Goal: Task Accomplishment & Management: Use online tool/utility

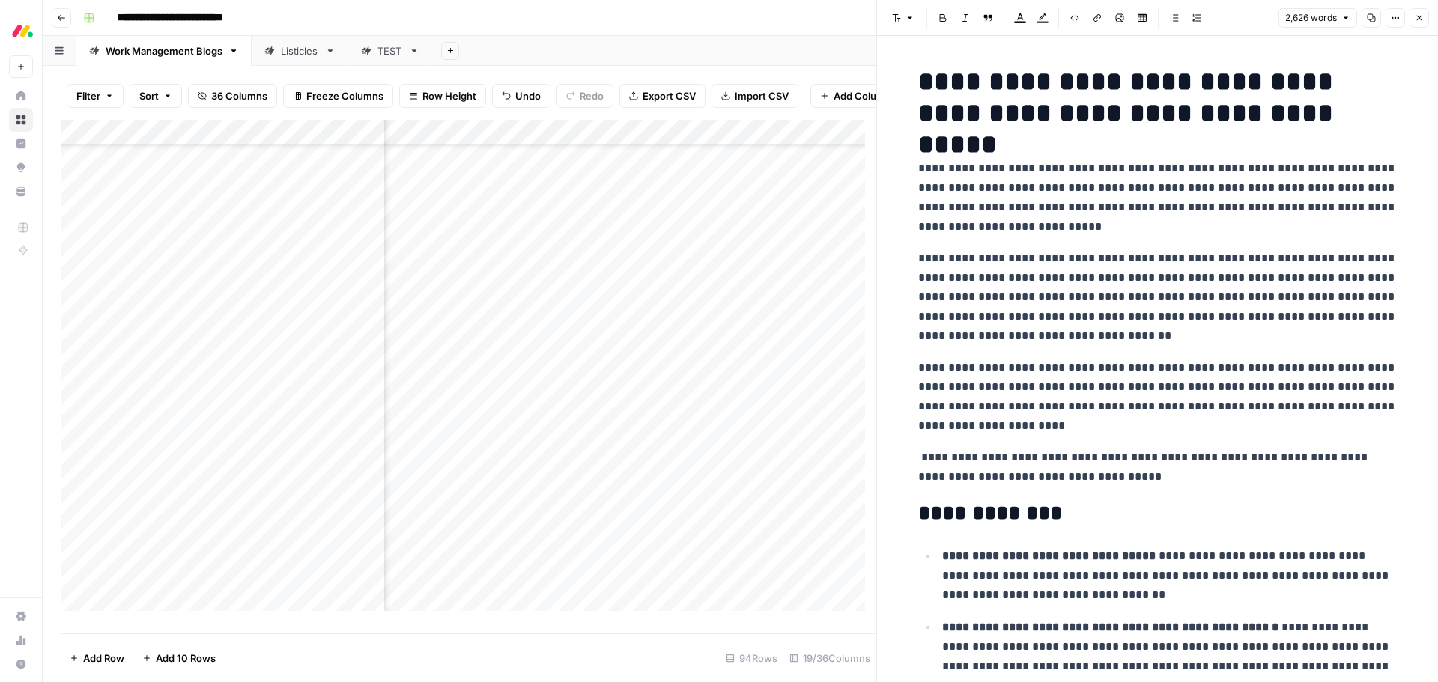
scroll to position [1824, 245]
click at [588, 142] on div "Add Column" at bounding box center [469, 371] width 816 height 503
click at [1414, 20] on button "Close" at bounding box center [1419, 17] width 19 height 19
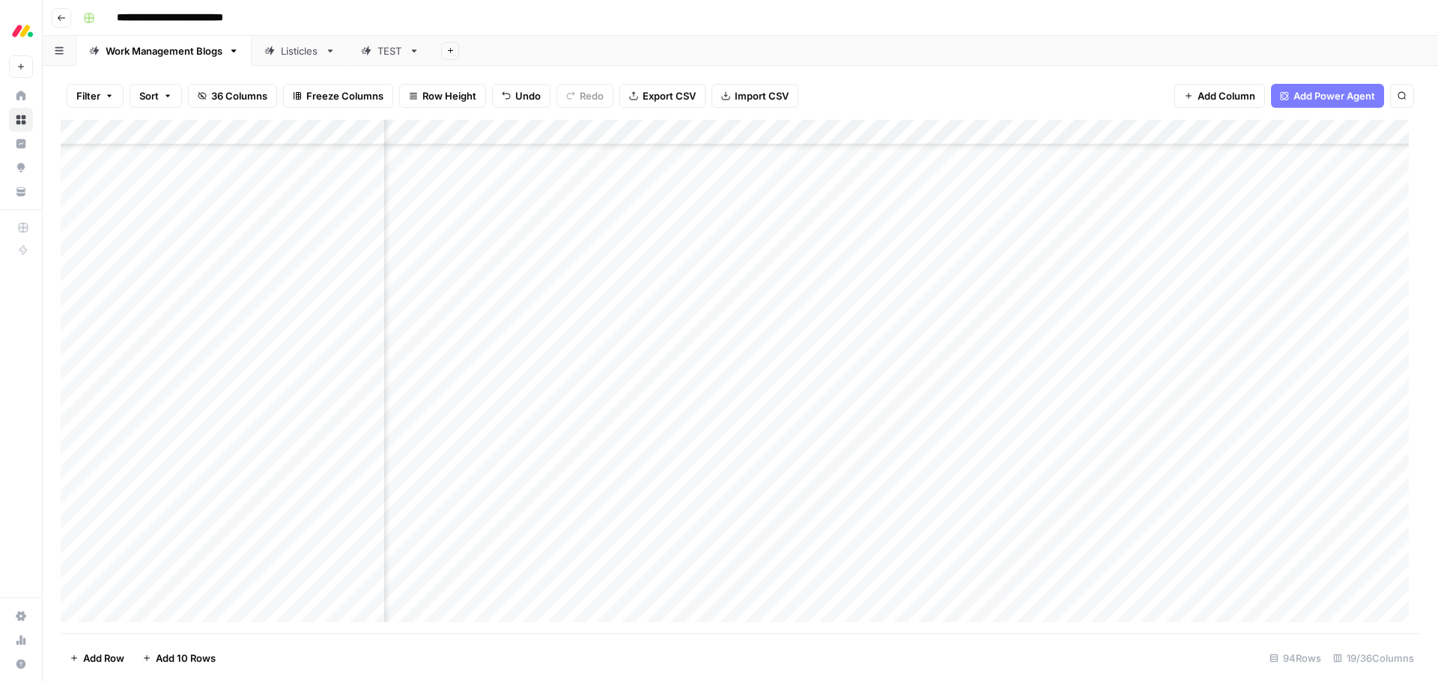
scroll to position [1824, 416]
click at [1089, 217] on div "Add Column" at bounding box center [741, 377] width 1360 height 514
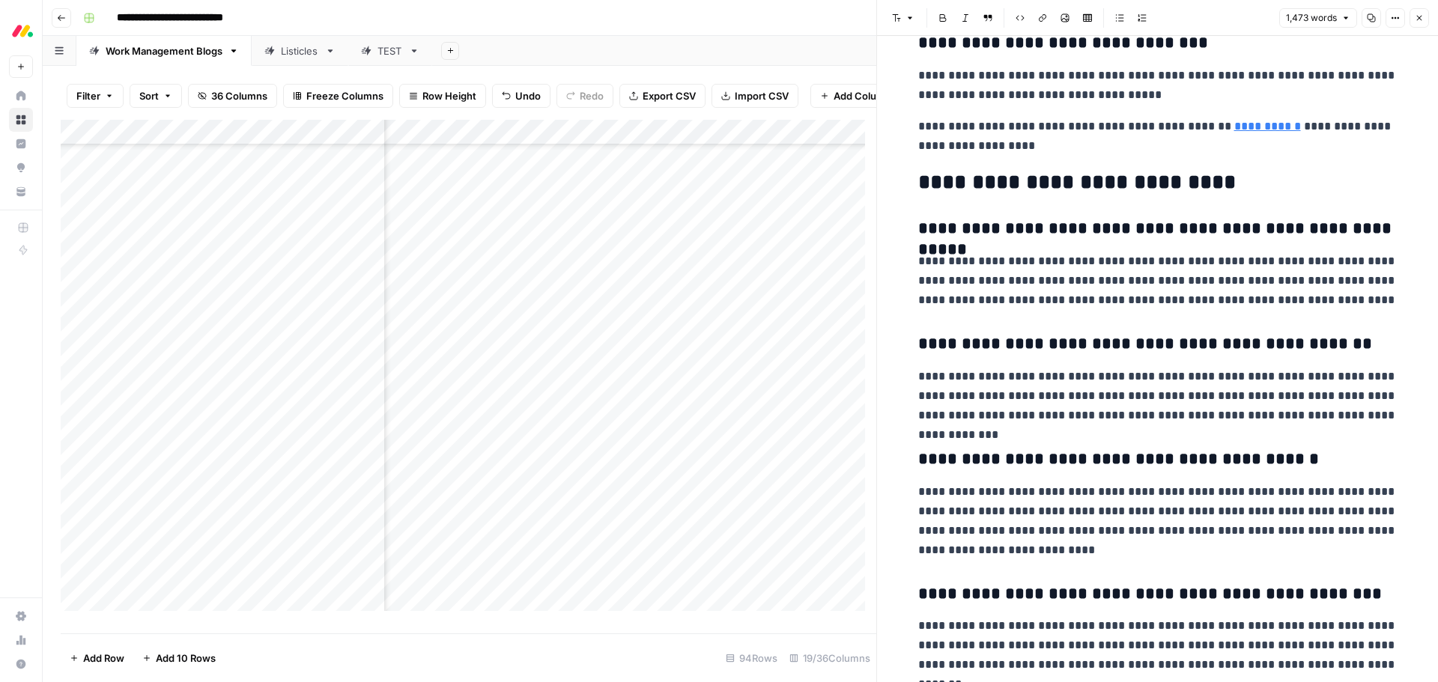
scroll to position [5468, 0]
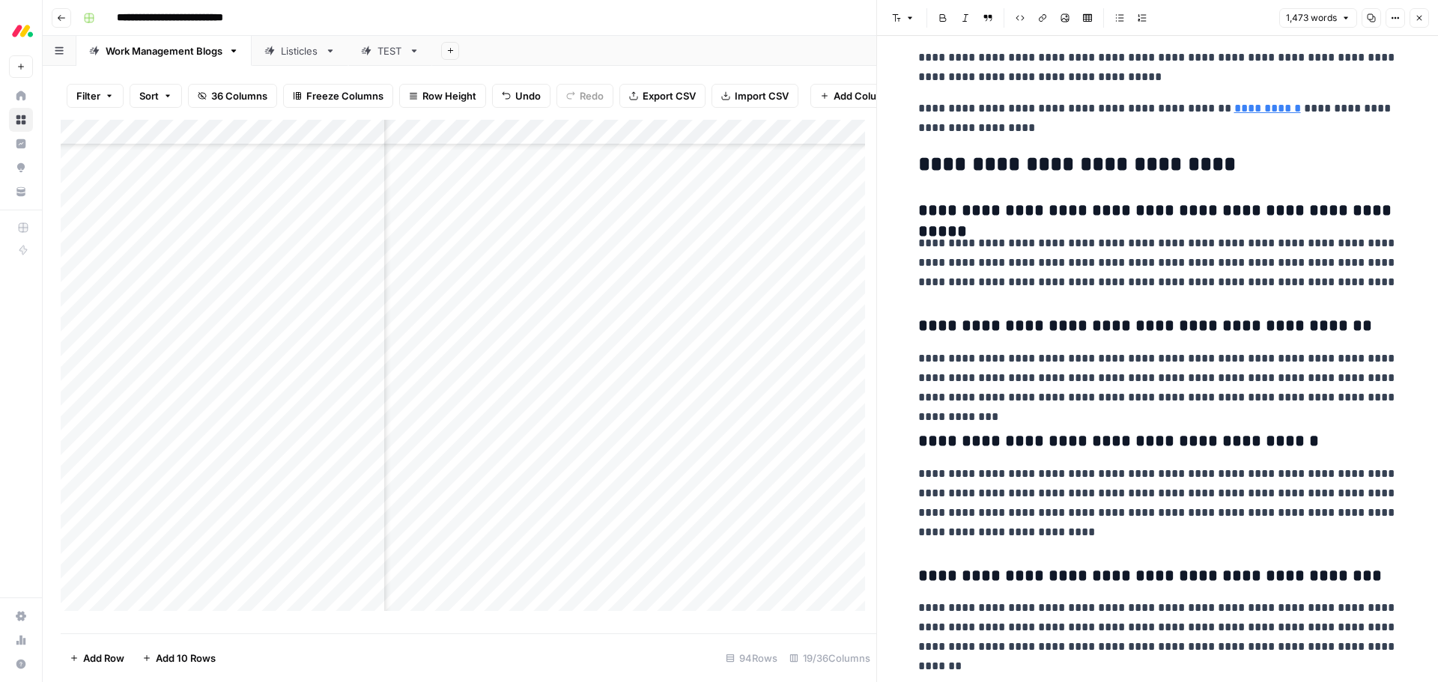
click at [1417, 17] on icon "button" at bounding box center [1419, 17] width 9 height 9
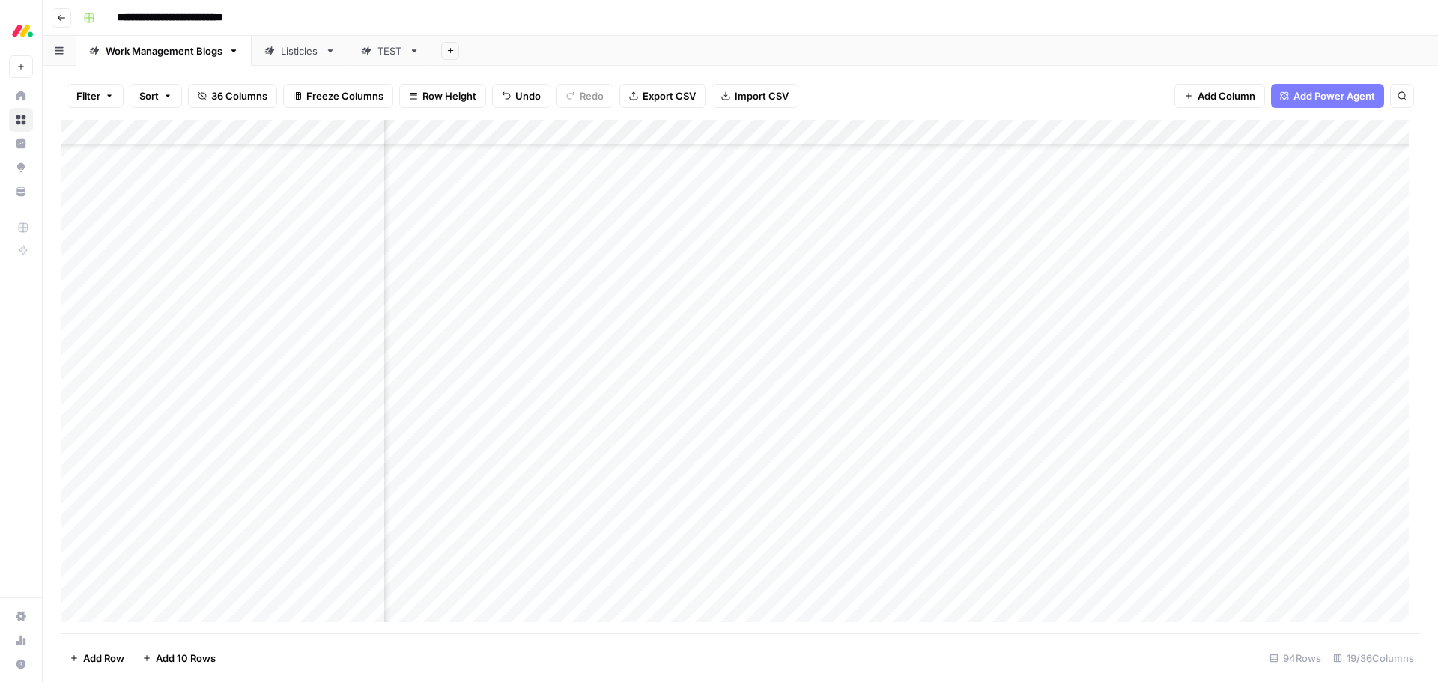
scroll to position [1824, 1058]
click at [1162, 216] on div "Add Column" at bounding box center [741, 377] width 1360 height 514
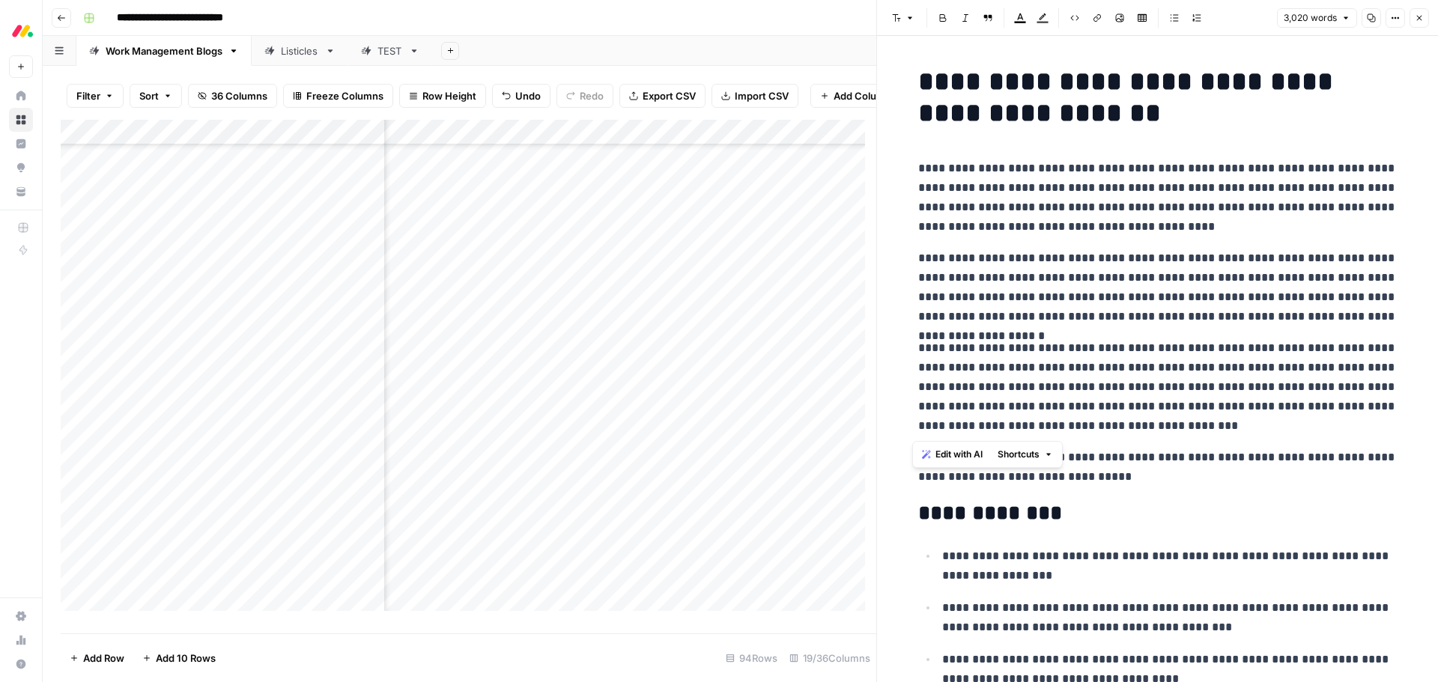
drag, startPoint x: 1083, startPoint y: 426, endPoint x: 909, endPoint y: 171, distance: 308.9
click at [963, 455] on span "Edit with AI" at bounding box center [959, 454] width 47 height 13
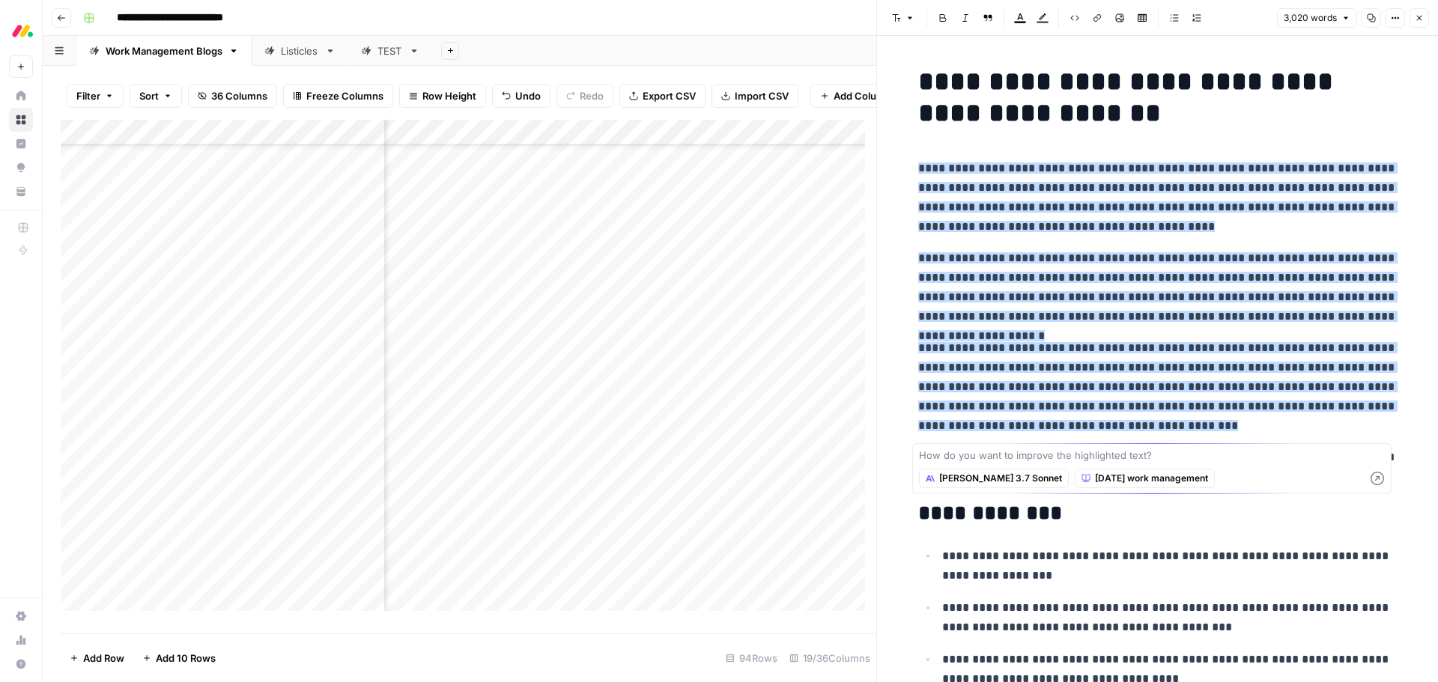
click at [1085, 452] on textarea at bounding box center [1152, 455] width 466 height 15
type textarea "shorten this section, add a bullet point list"
click at [1377, 478] on icon "button" at bounding box center [1377, 478] width 13 height 13
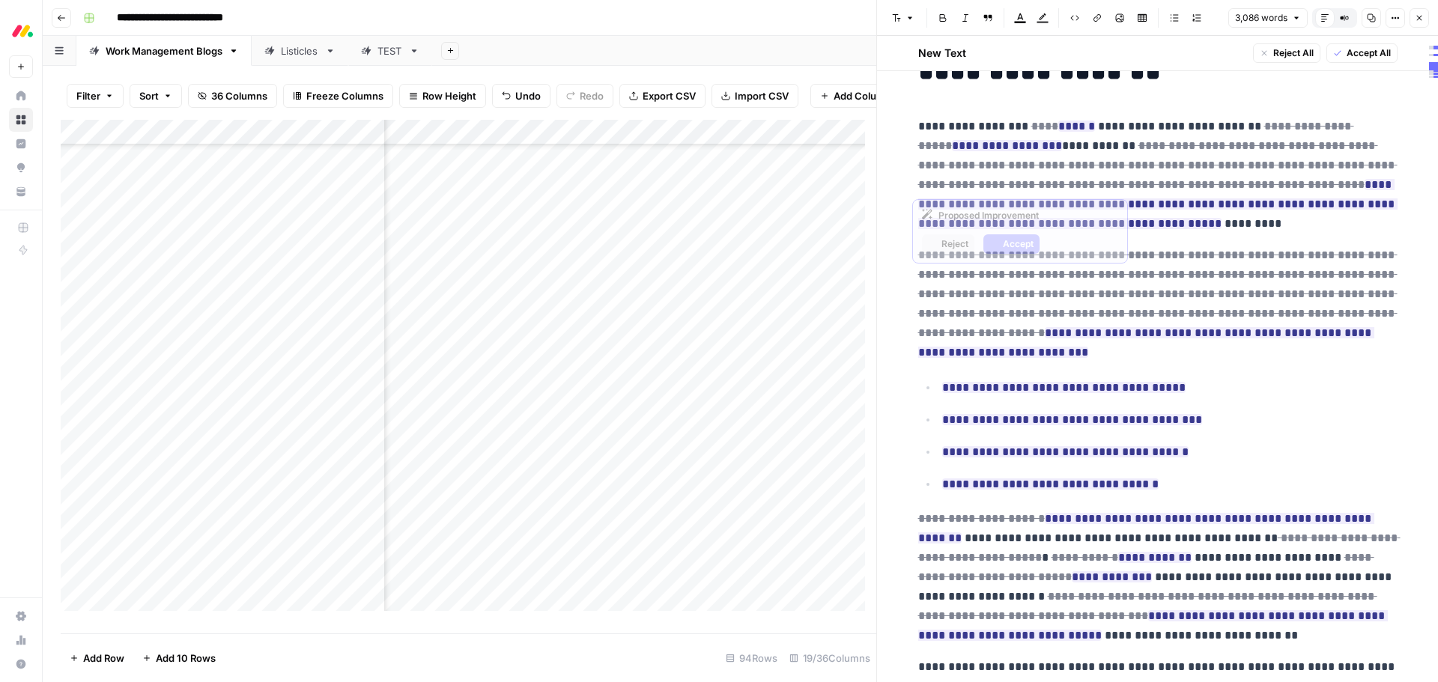
scroll to position [42, 0]
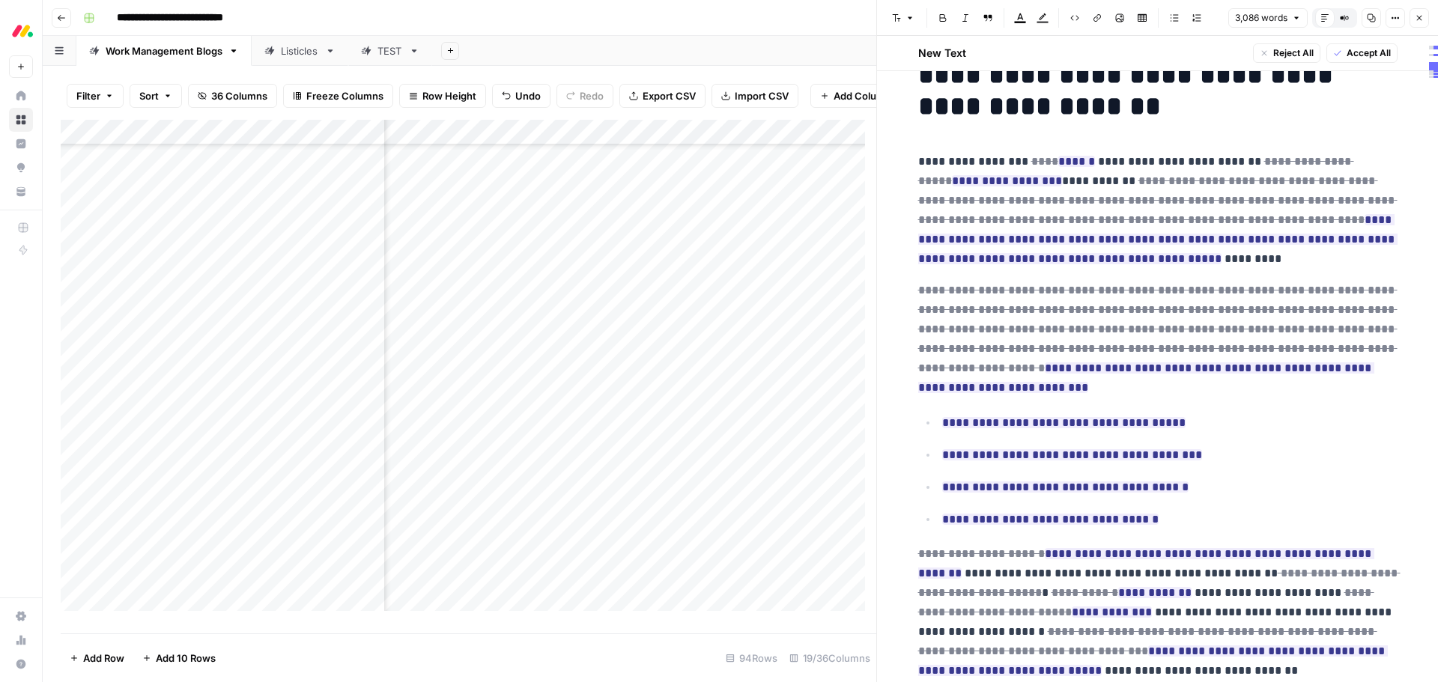
click at [1274, 54] on span "Reject All" at bounding box center [1293, 52] width 40 height 13
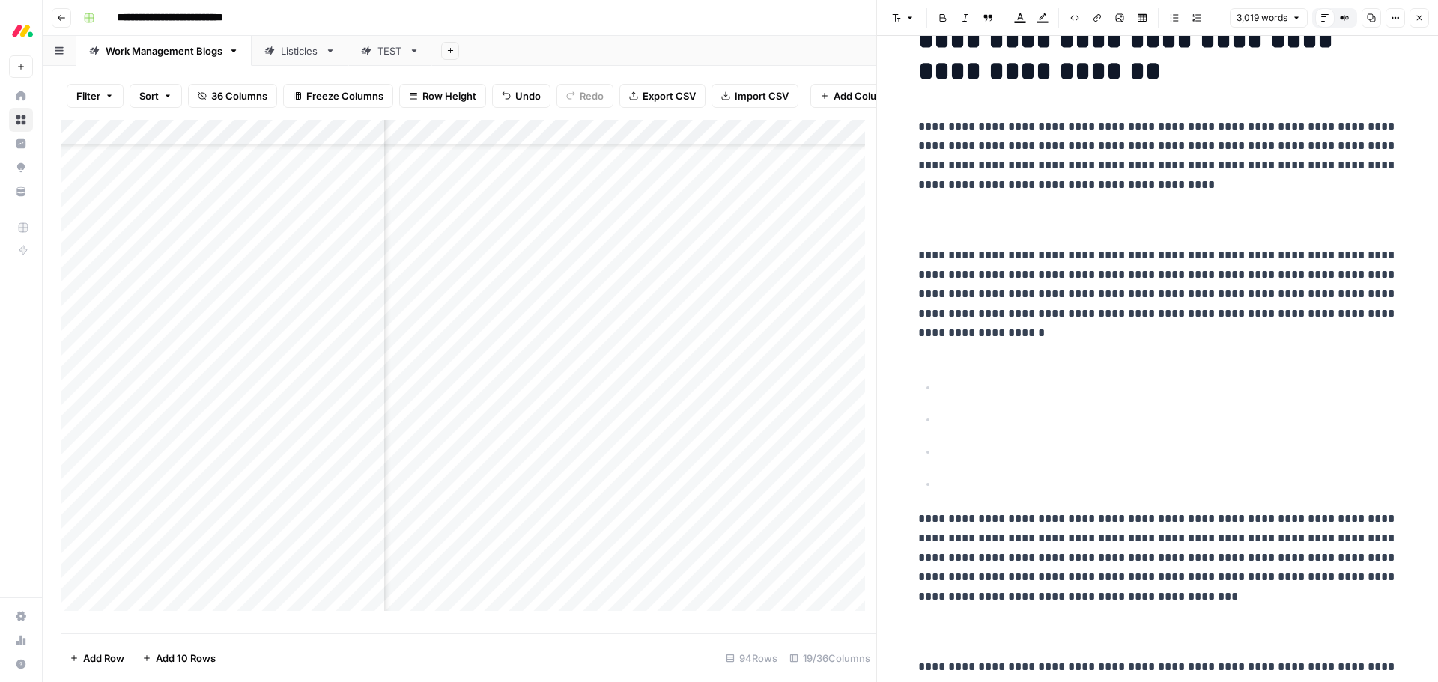
scroll to position [7, 0]
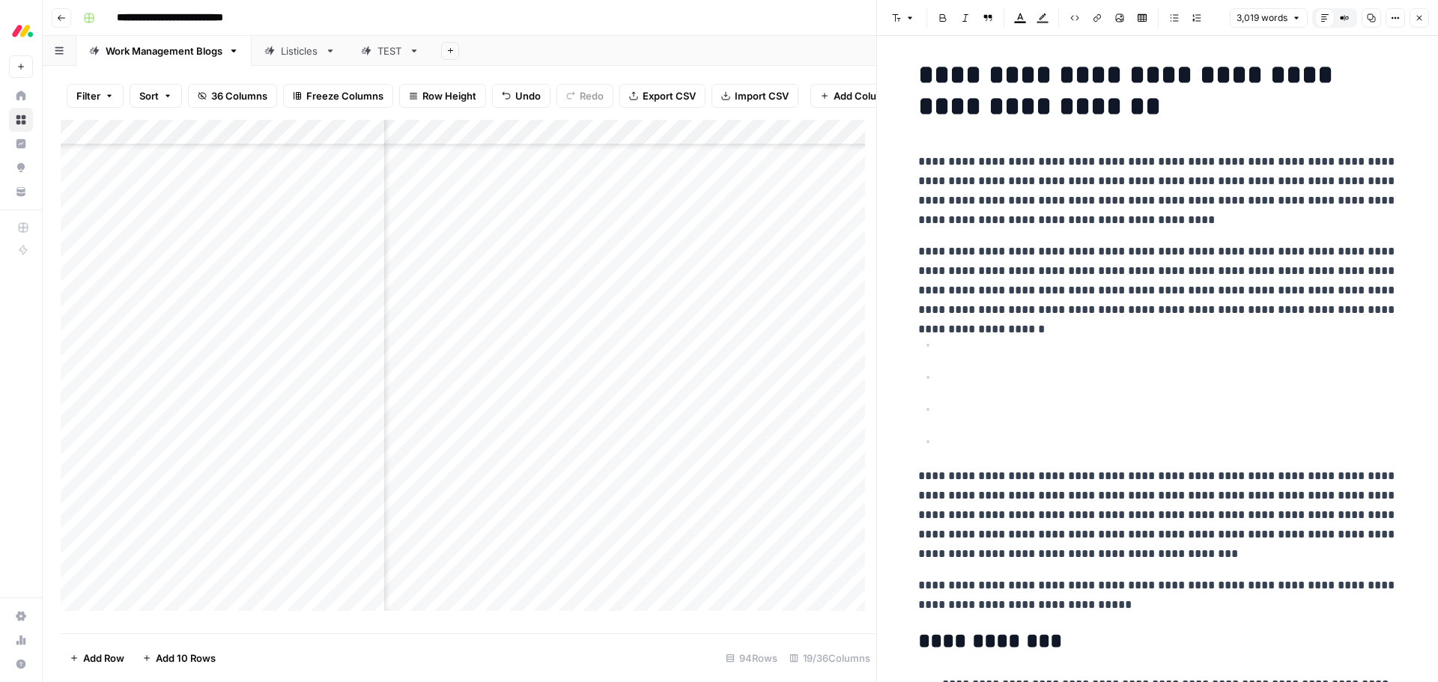
click at [1419, 20] on icon "button" at bounding box center [1419, 17] width 9 height 9
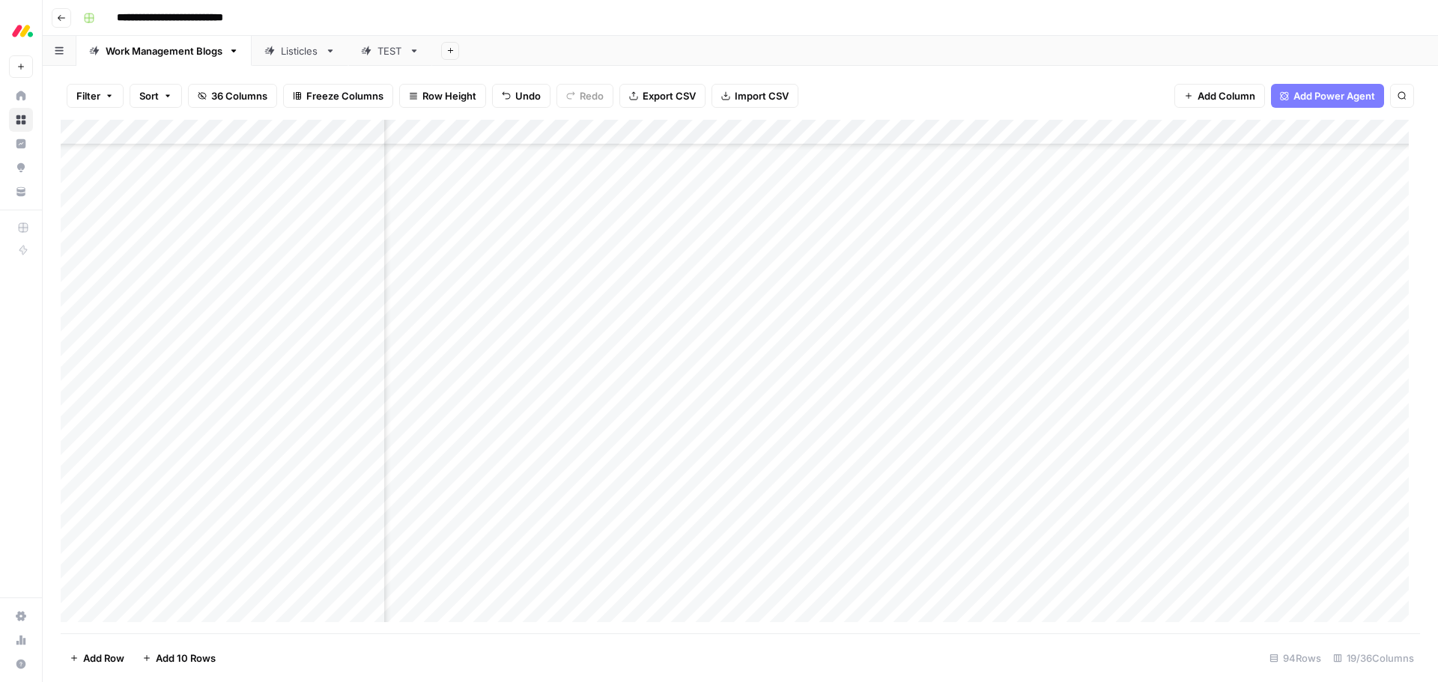
scroll to position [1824, 1261]
click at [1139, 219] on div "Add Column" at bounding box center [741, 377] width 1360 height 514
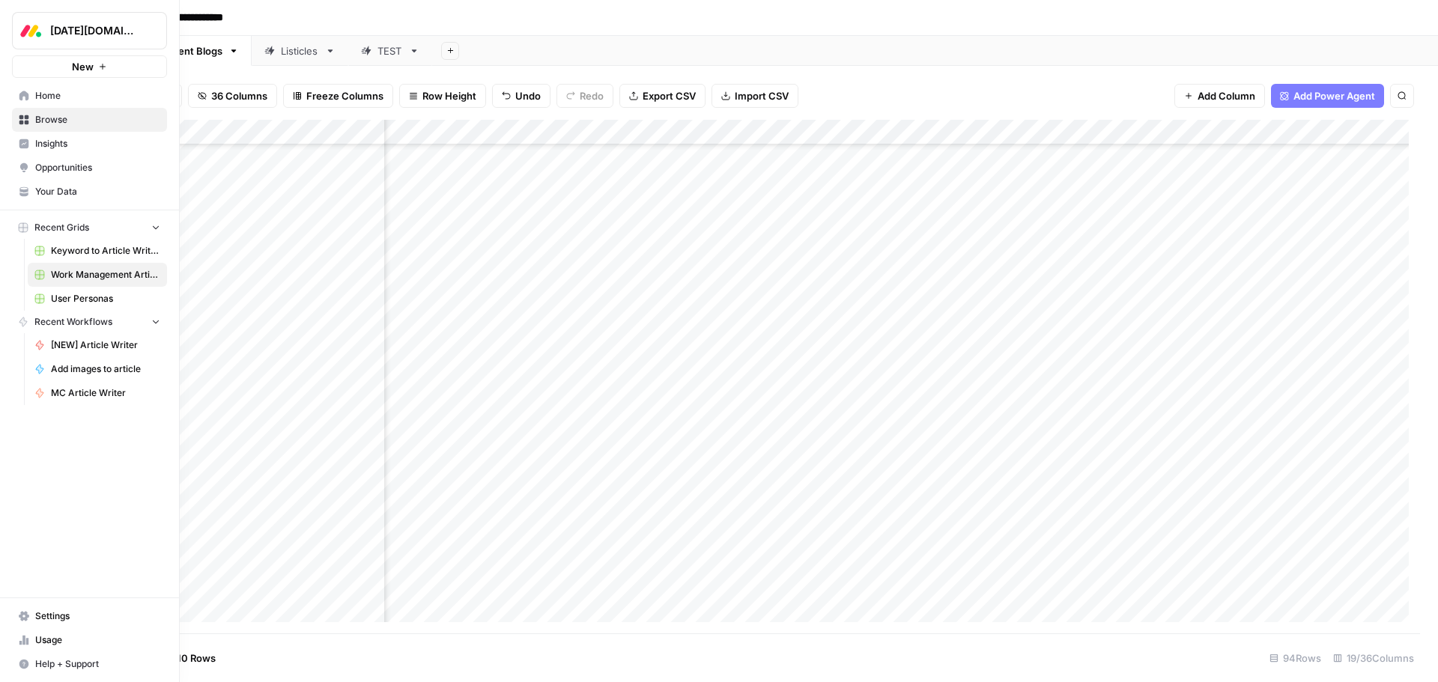
click at [54, 120] on span "Browse" at bounding box center [97, 119] width 125 height 13
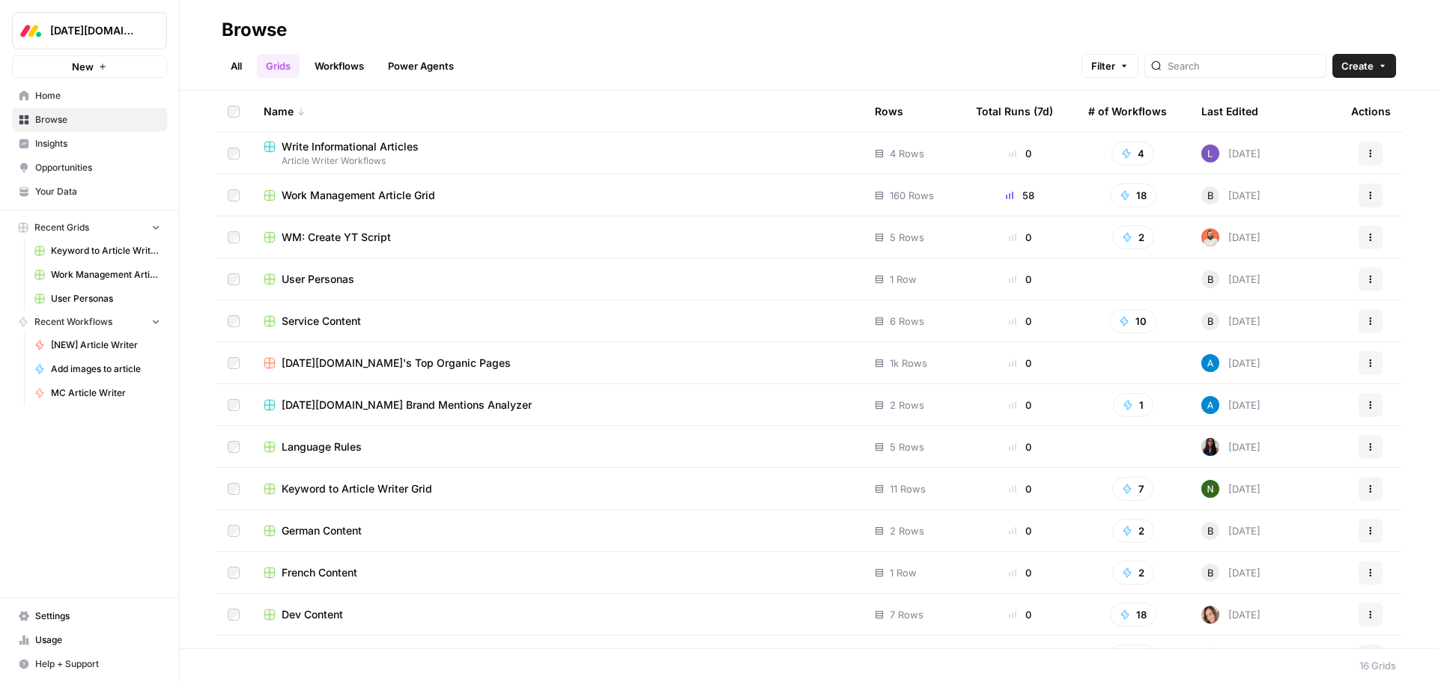
click at [315, 619] on span "Dev Content" at bounding box center [312, 615] width 61 height 15
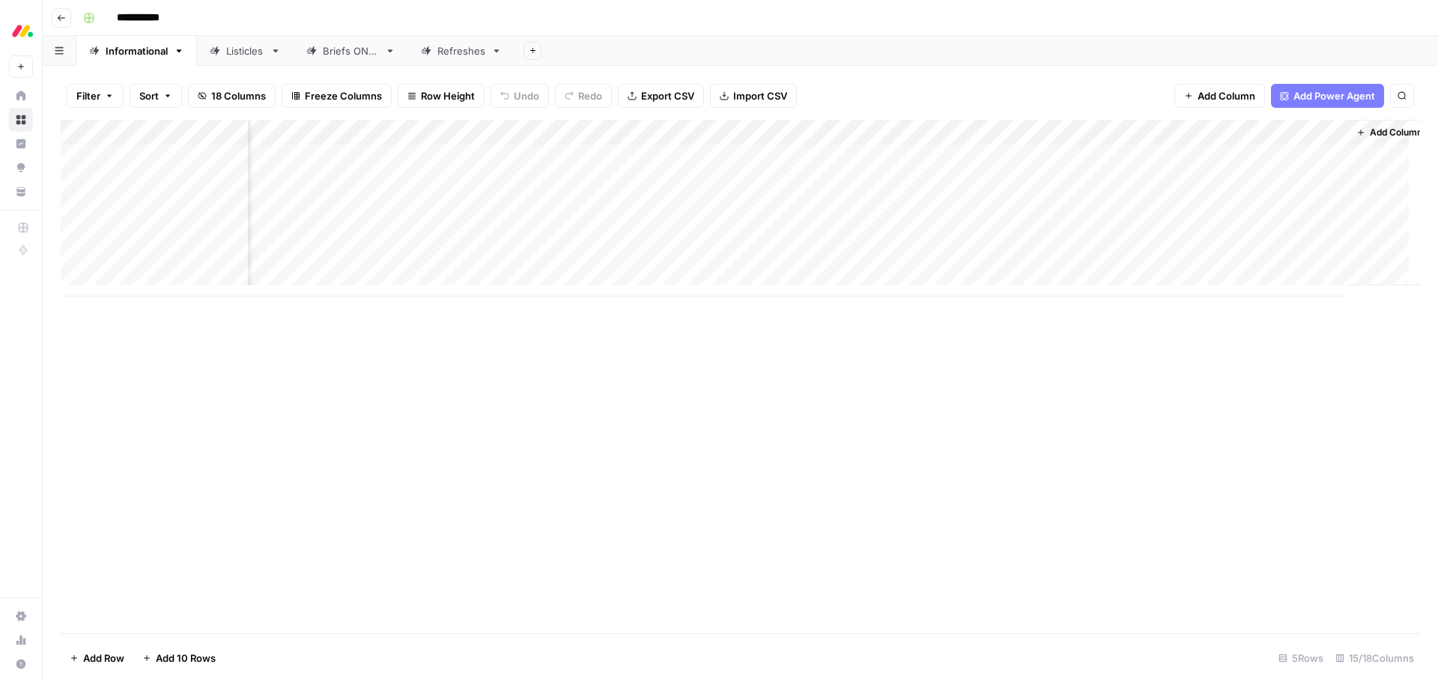
scroll to position [0, 1014]
click at [1005, 209] on div "Add Column" at bounding box center [741, 208] width 1360 height 177
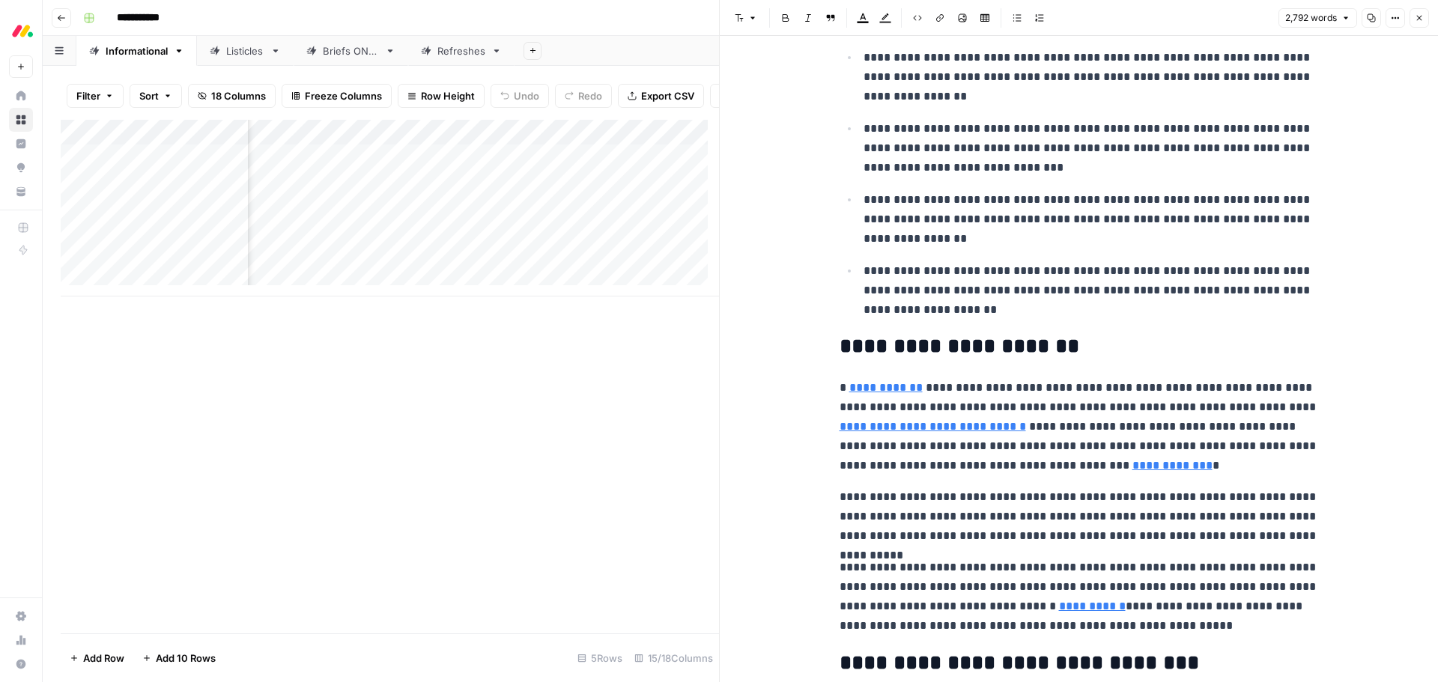
scroll to position [749, 0]
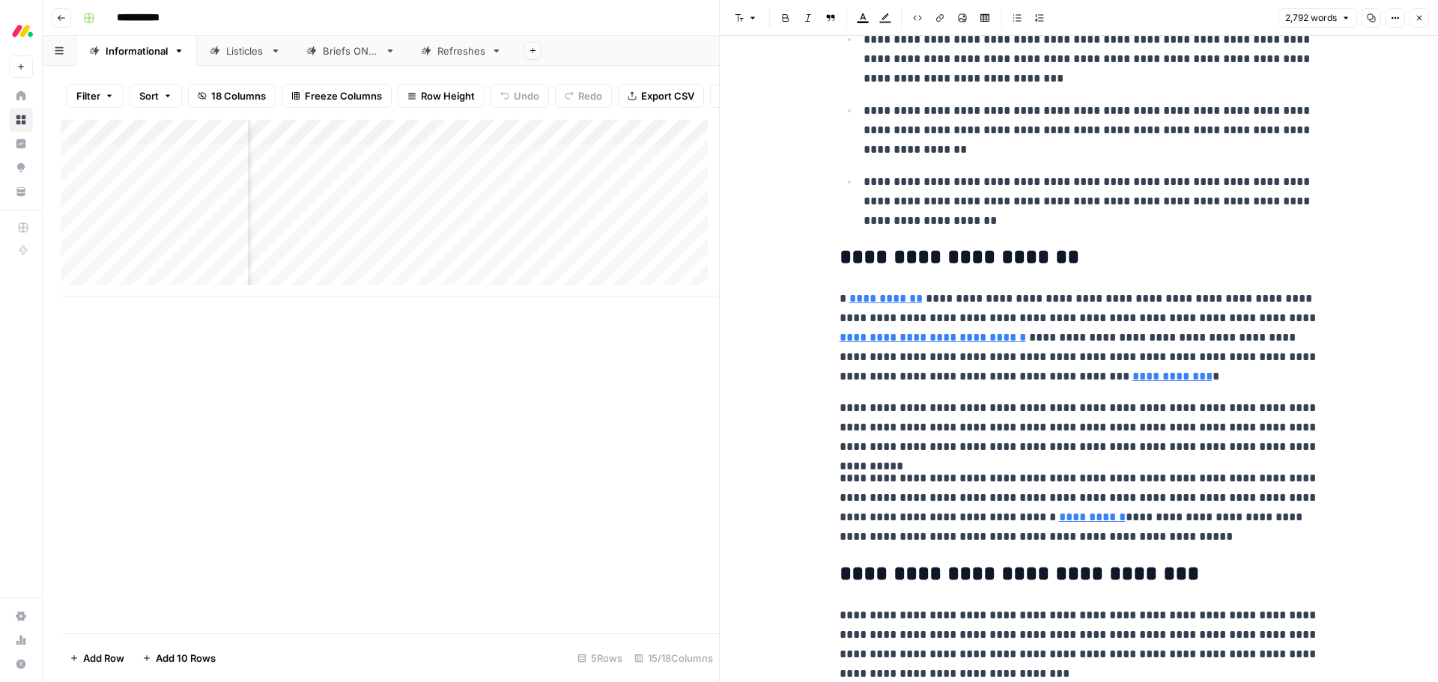
click at [1076, 252] on h2 "**********" at bounding box center [1079, 258] width 479 height 24
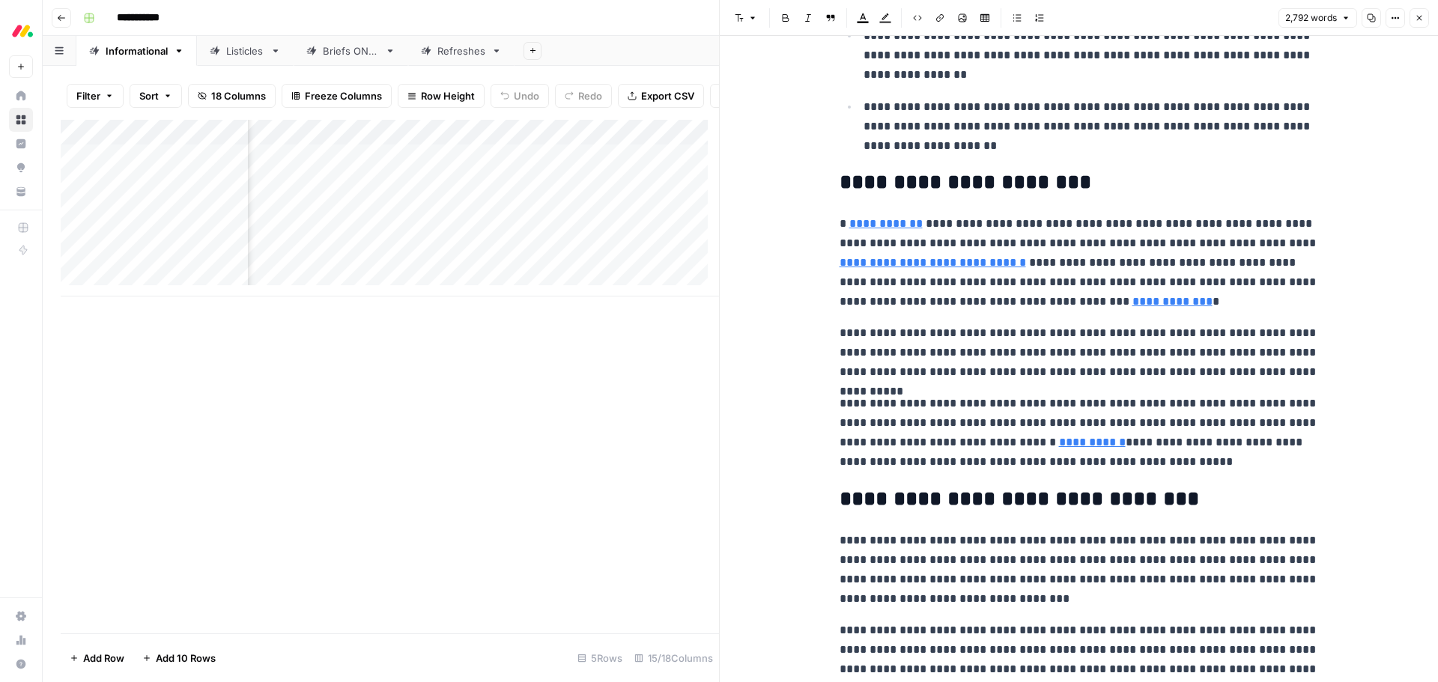
click at [1059, 438] on link "**********" at bounding box center [1092, 442] width 67 height 11
type input "https://hbr.org/2016/05/embracing-agile"
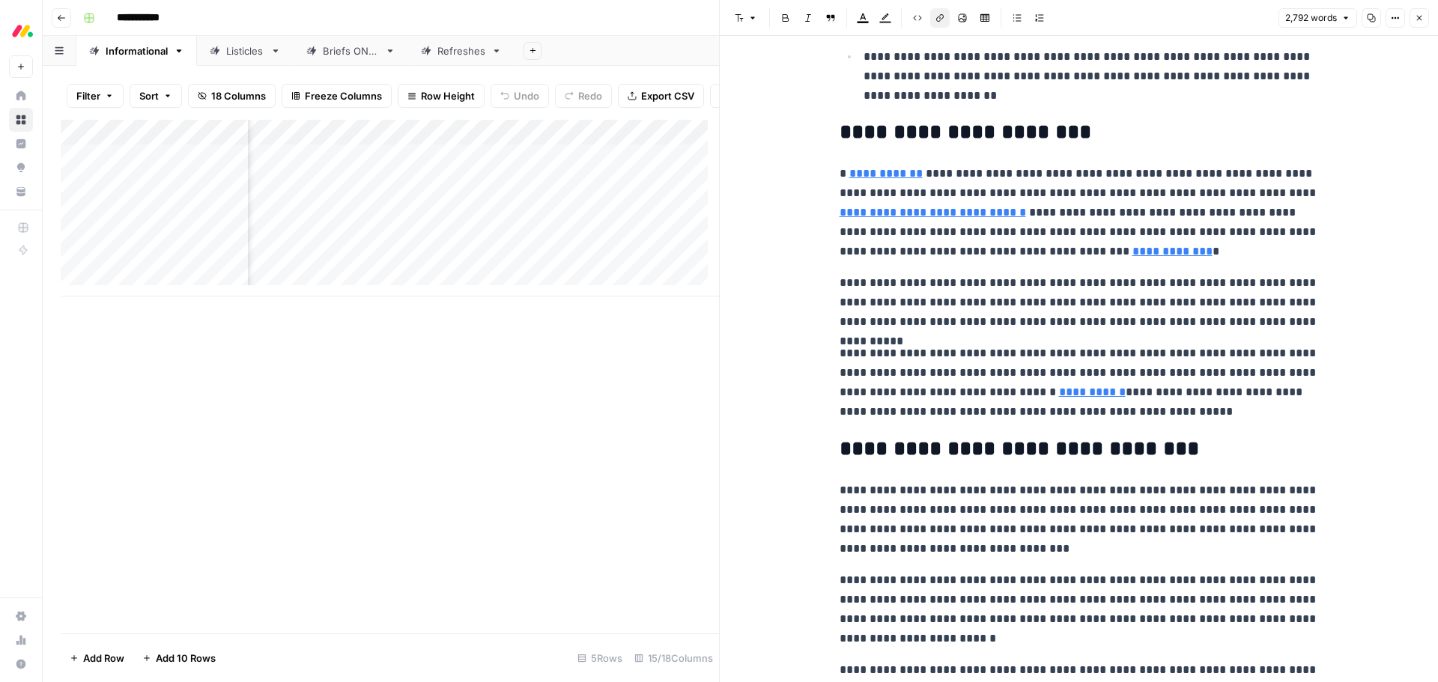
scroll to position [974, 0]
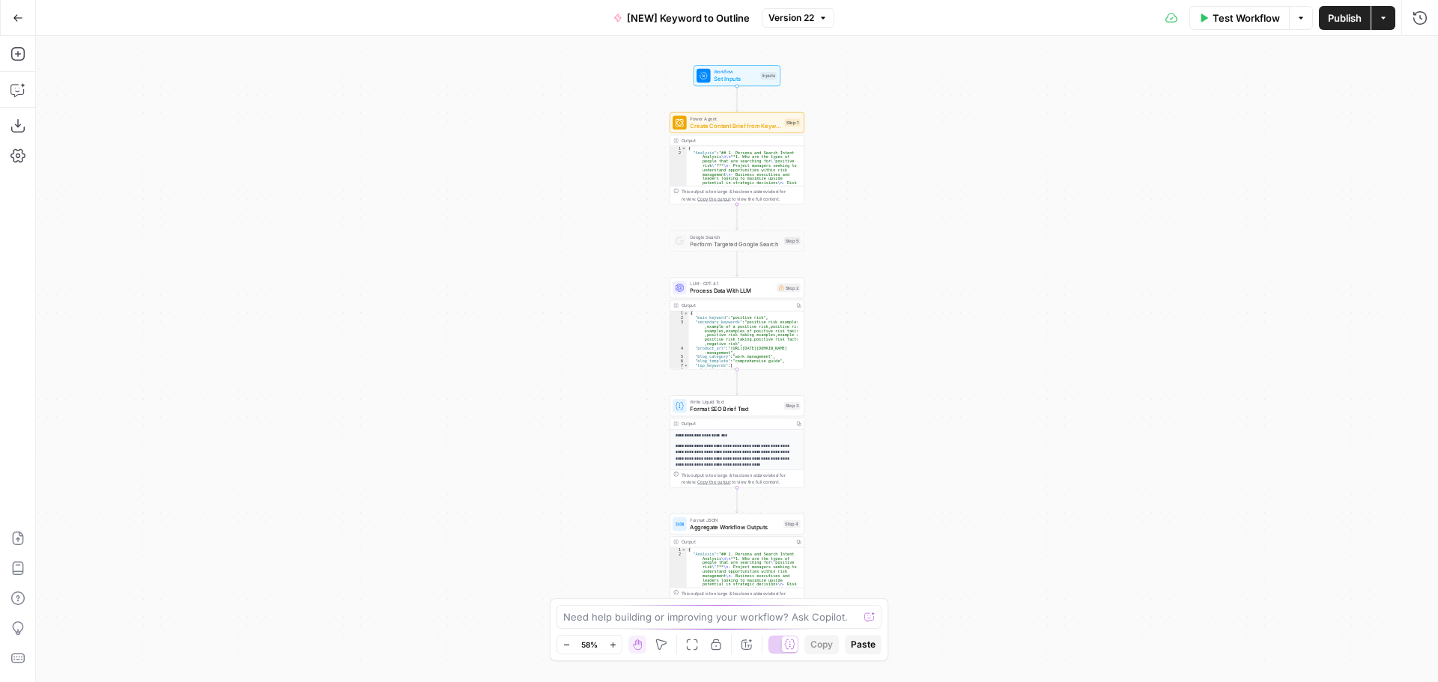
click at [727, 121] on span "Create Content Brief from Keyword - Fork" at bounding box center [735, 125] width 91 height 9
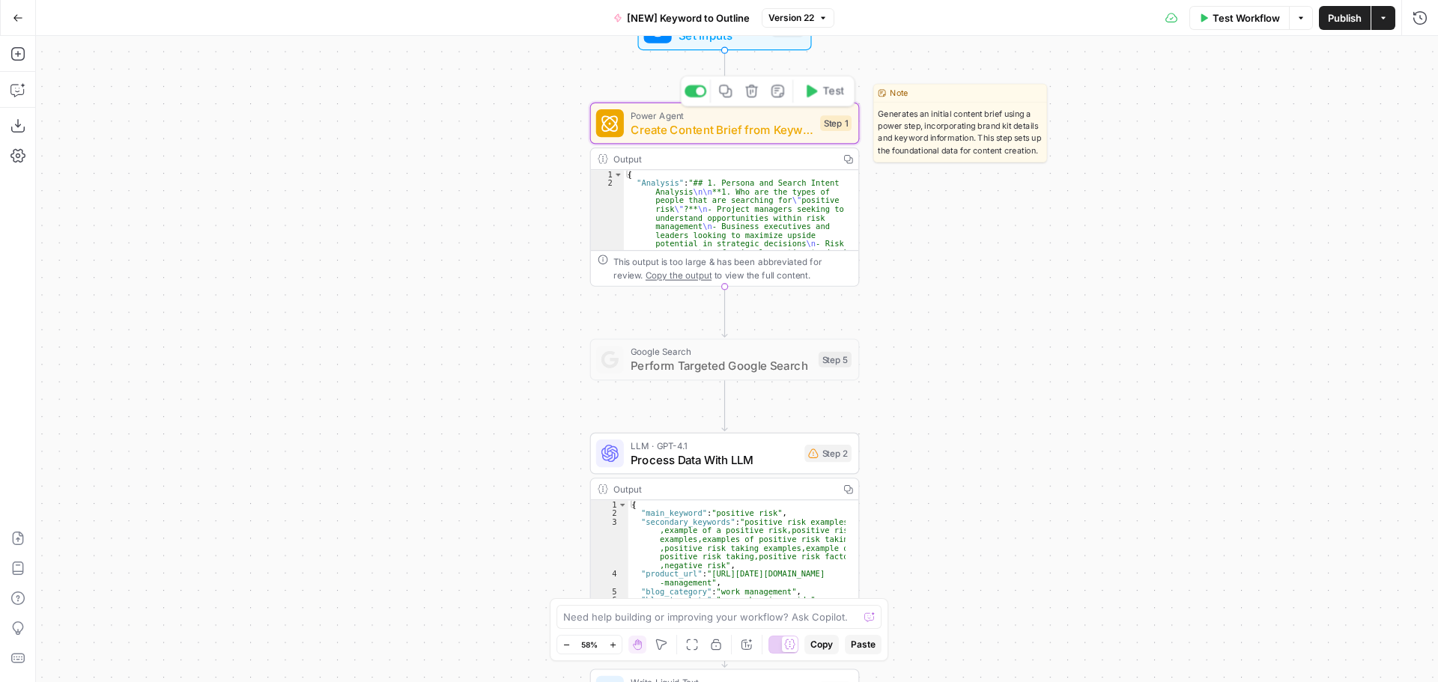
click at [751, 122] on span "Create Content Brief from Keyword - Fork" at bounding box center [722, 129] width 183 height 17
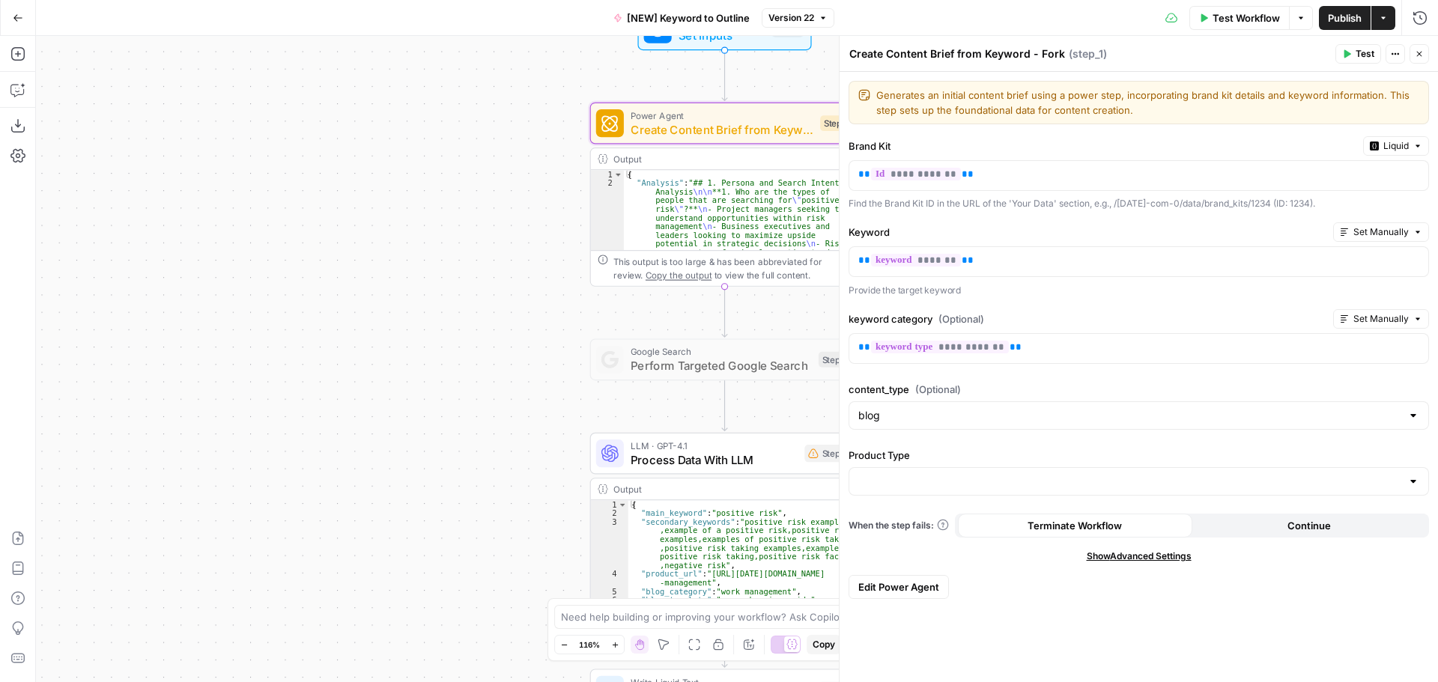
click at [894, 587] on span "Edit Power Agent" at bounding box center [898, 587] width 81 height 15
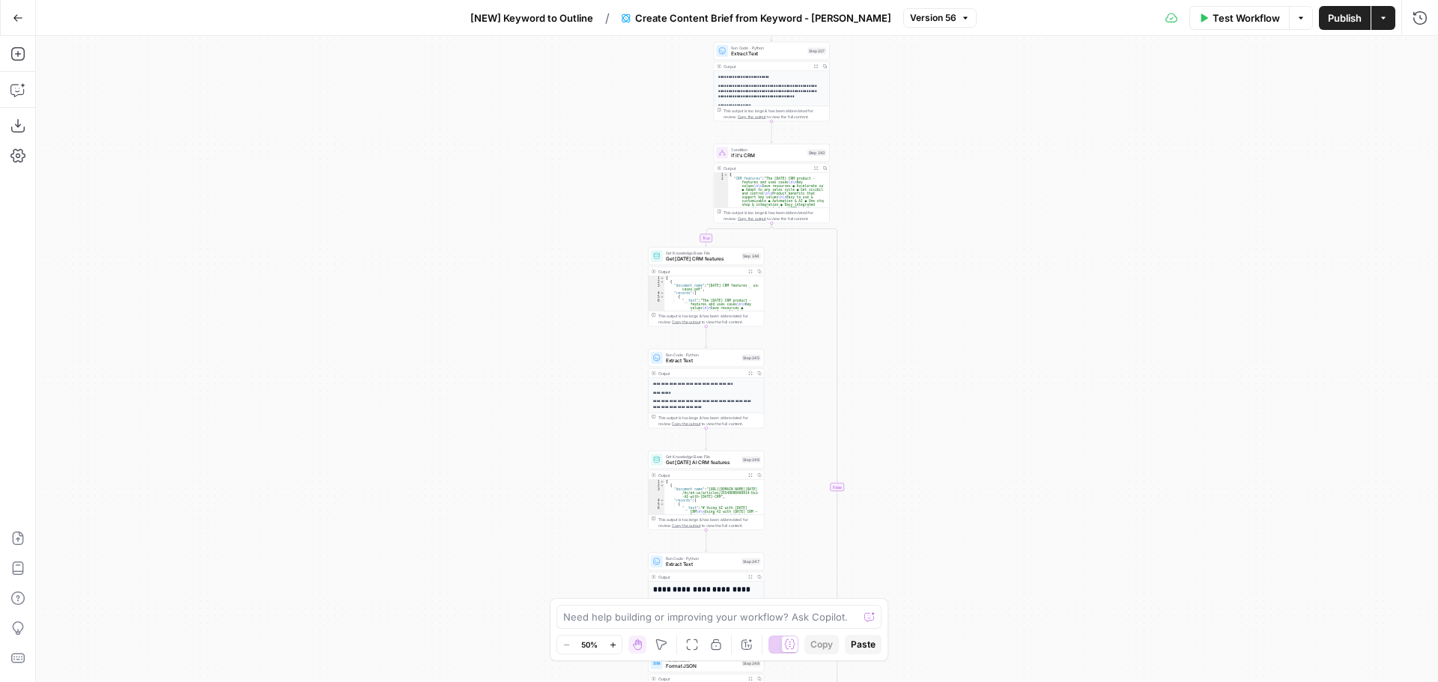
click at [588, 304] on div "true false true false Workflow Set Inputs Inputs Run Code · Python Get this yea…" at bounding box center [737, 359] width 1402 height 646
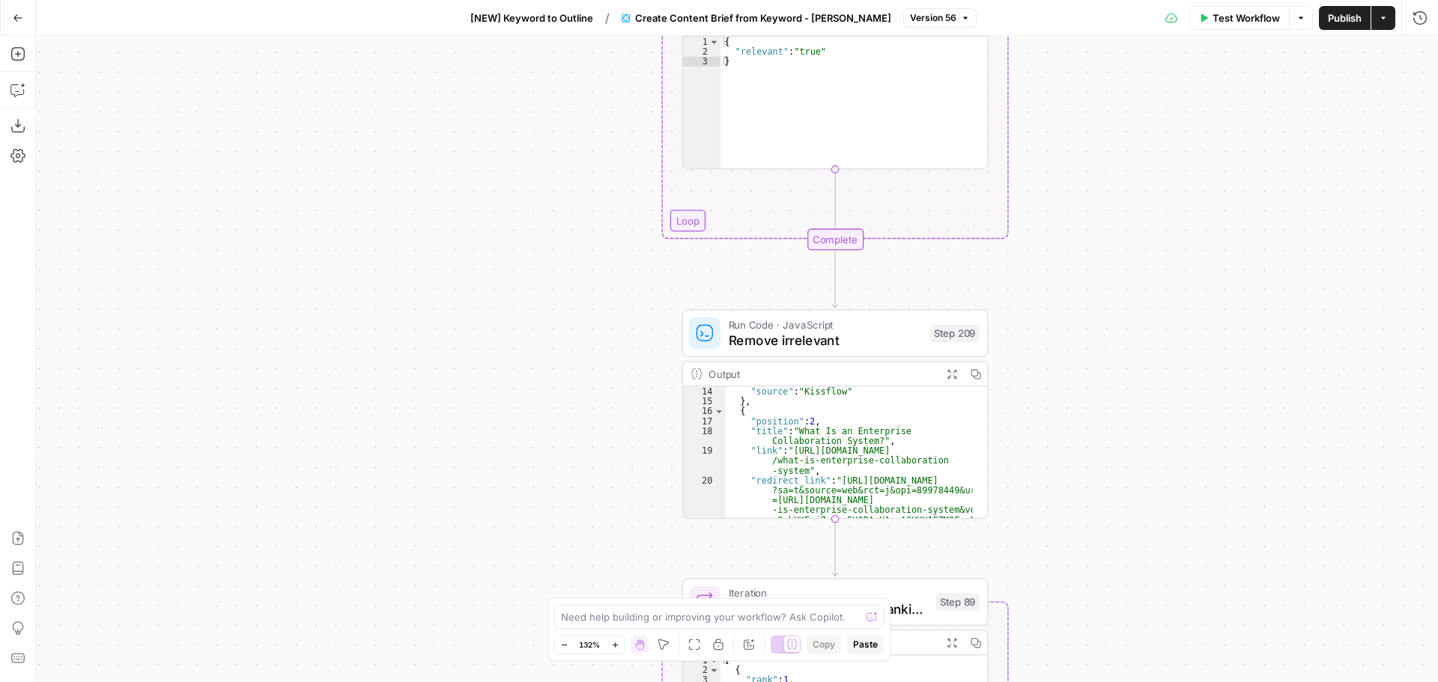
scroll to position [225, 0]
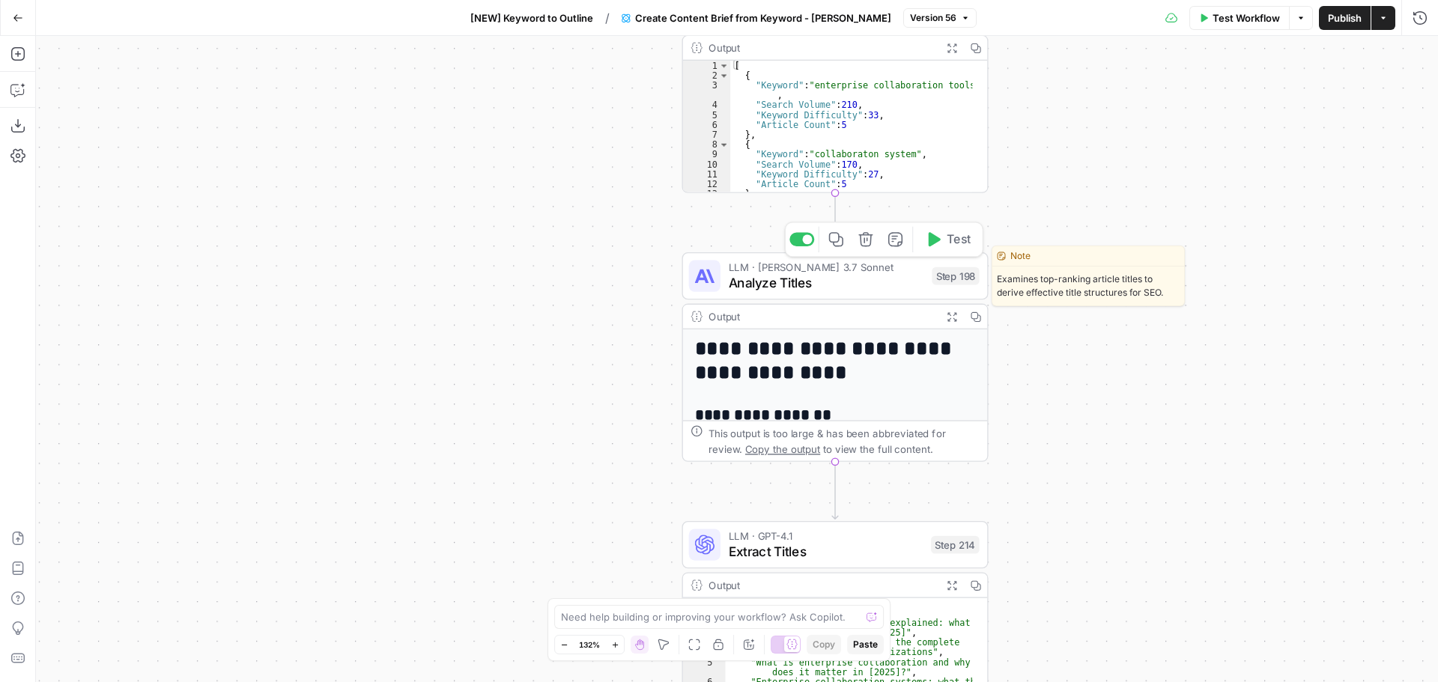
click at [811, 282] on span "Analyze Titles" at bounding box center [827, 282] width 196 height 19
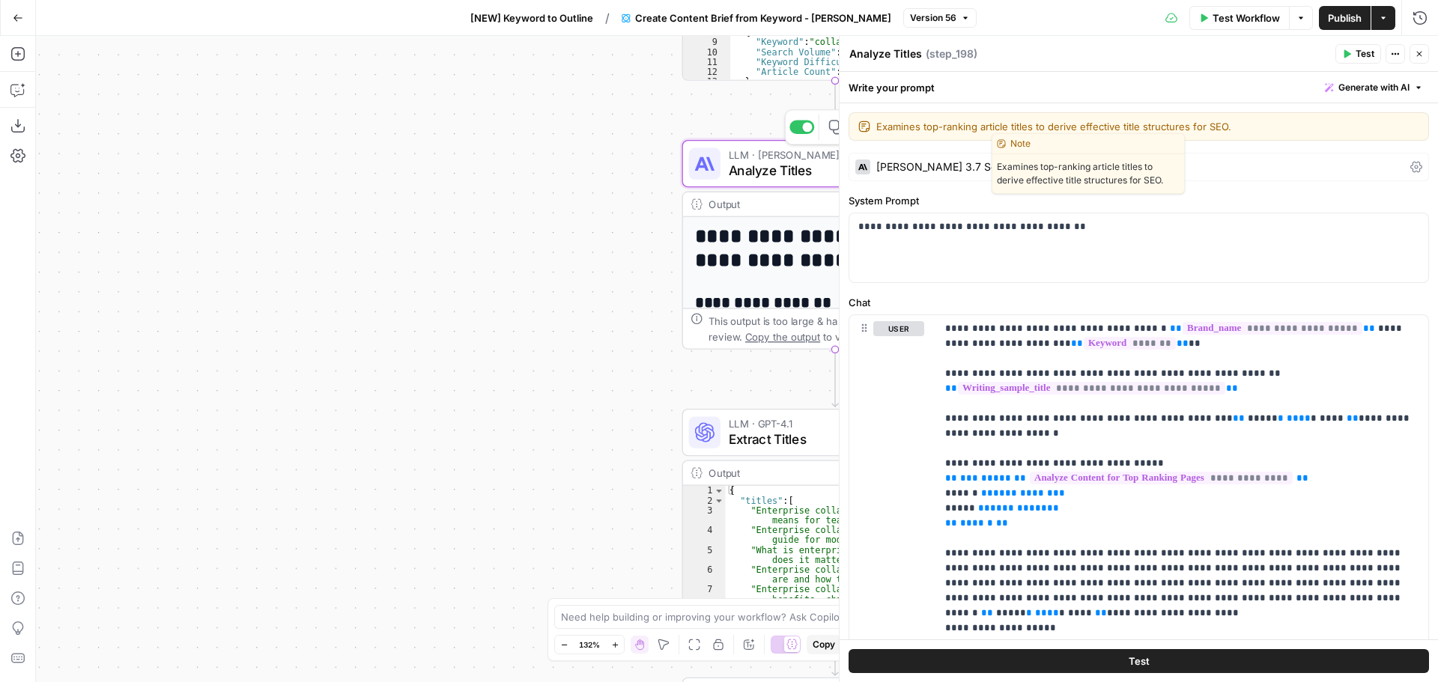
click at [1421, 55] on icon "button" at bounding box center [1419, 53] width 9 height 9
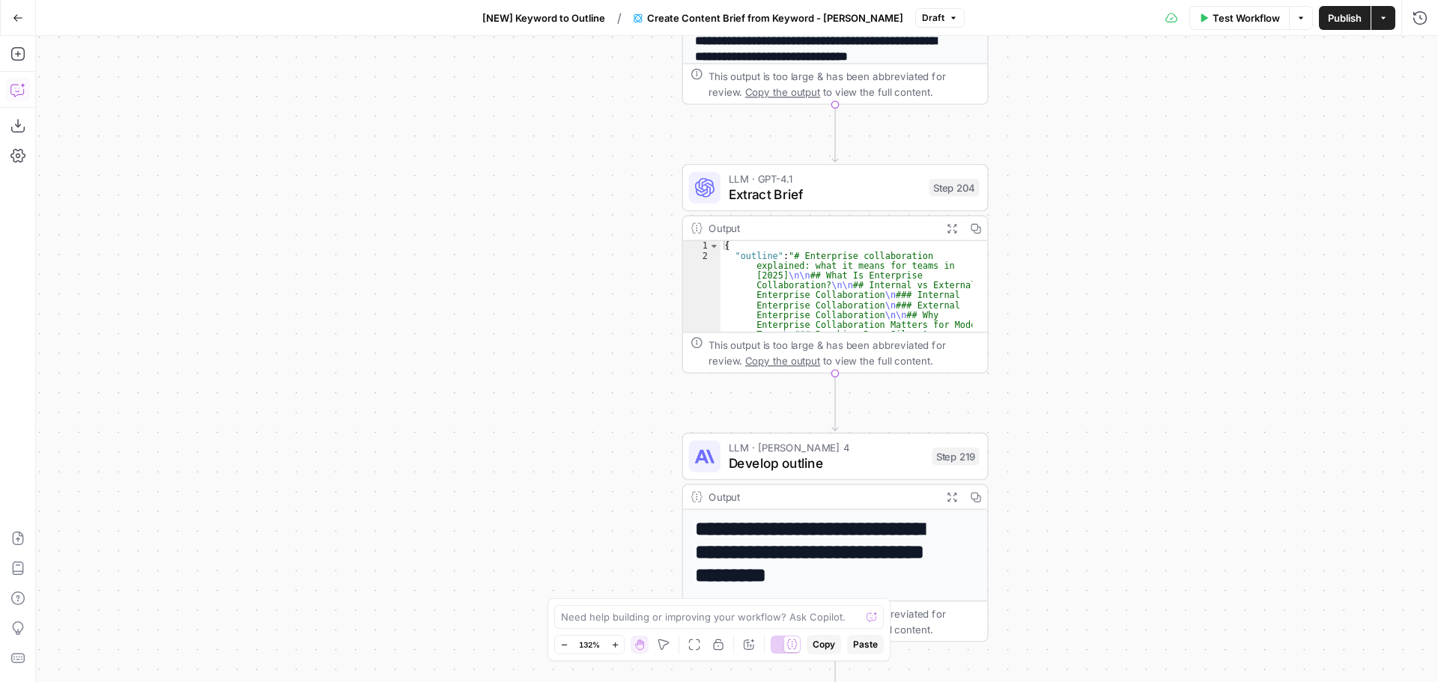
click at [23, 94] on icon "button" at bounding box center [16, 91] width 13 height 12
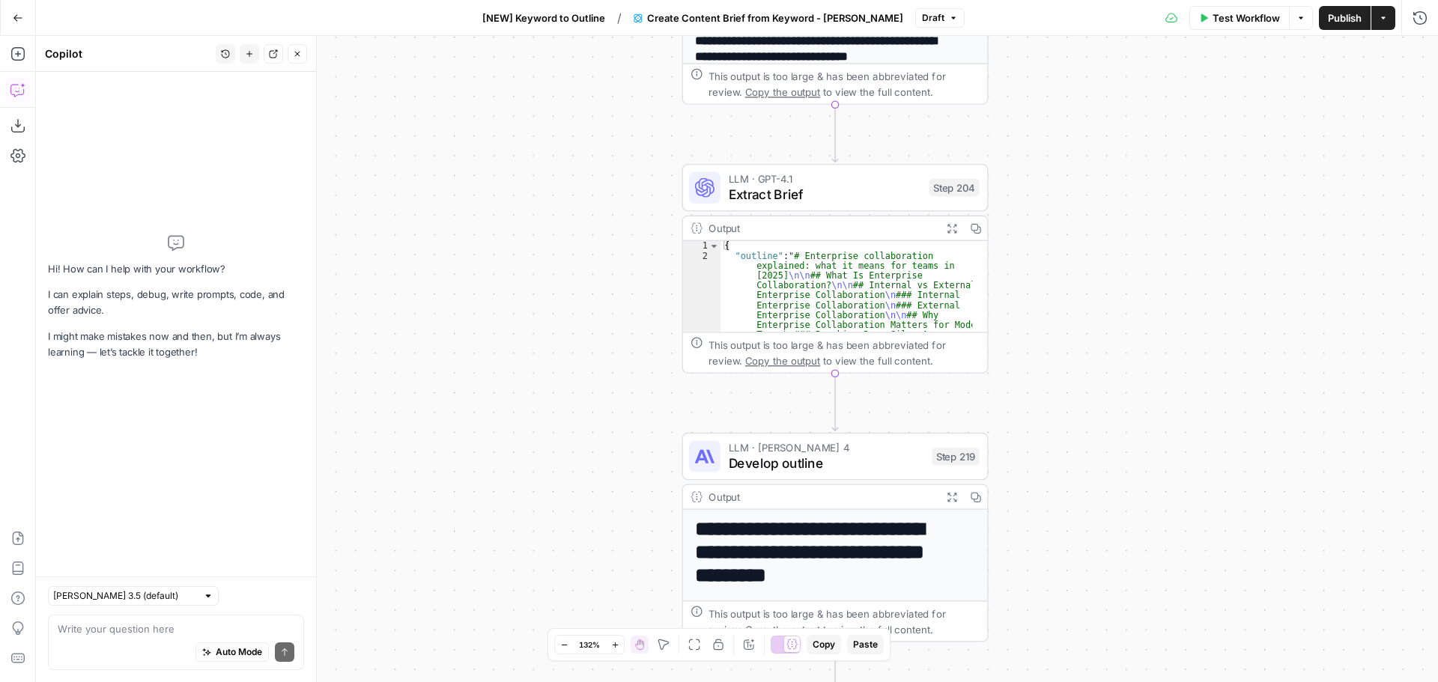
click at [124, 631] on textarea at bounding box center [176, 629] width 237 height 15
click at [202, 631] on textarea at bounding box center [176, 629] width 237 height 15
type textarea "sugget"
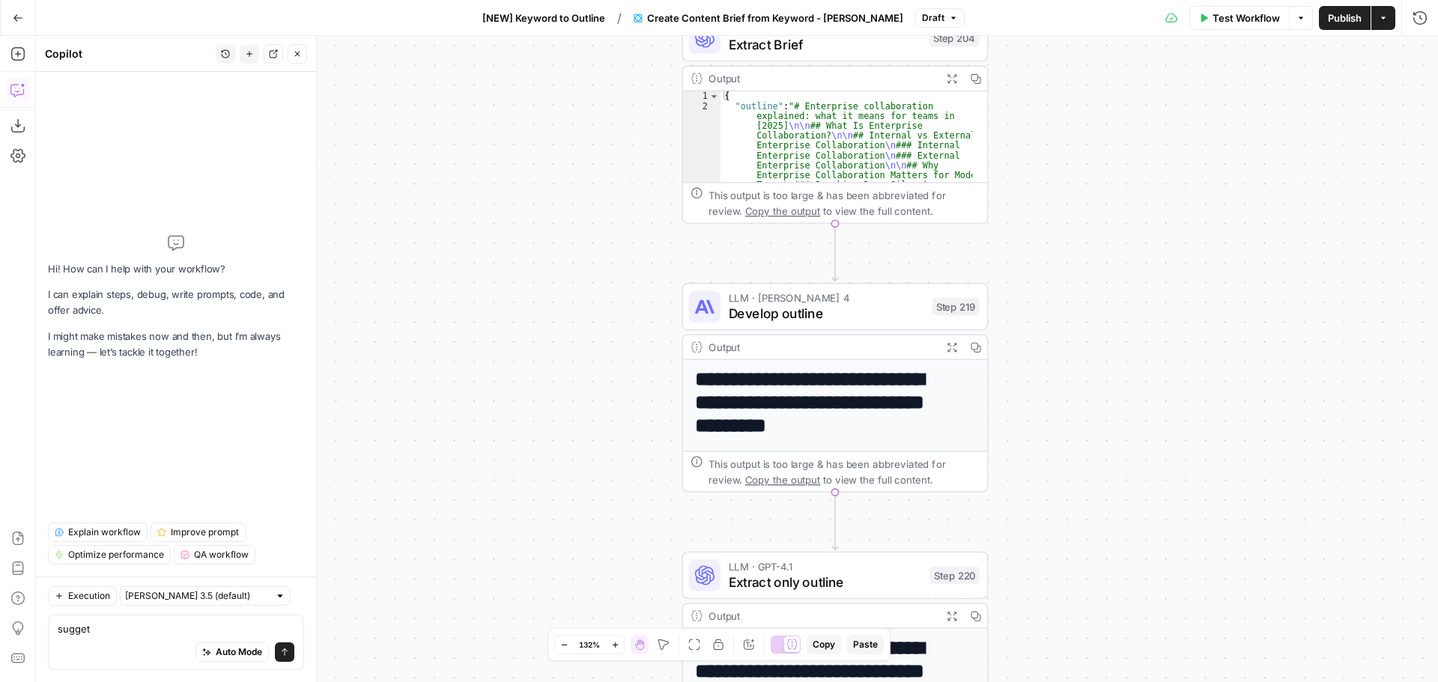
click at [124, 629] on textarea "sugget" at bounding box center [176, 629] width 237 height 15
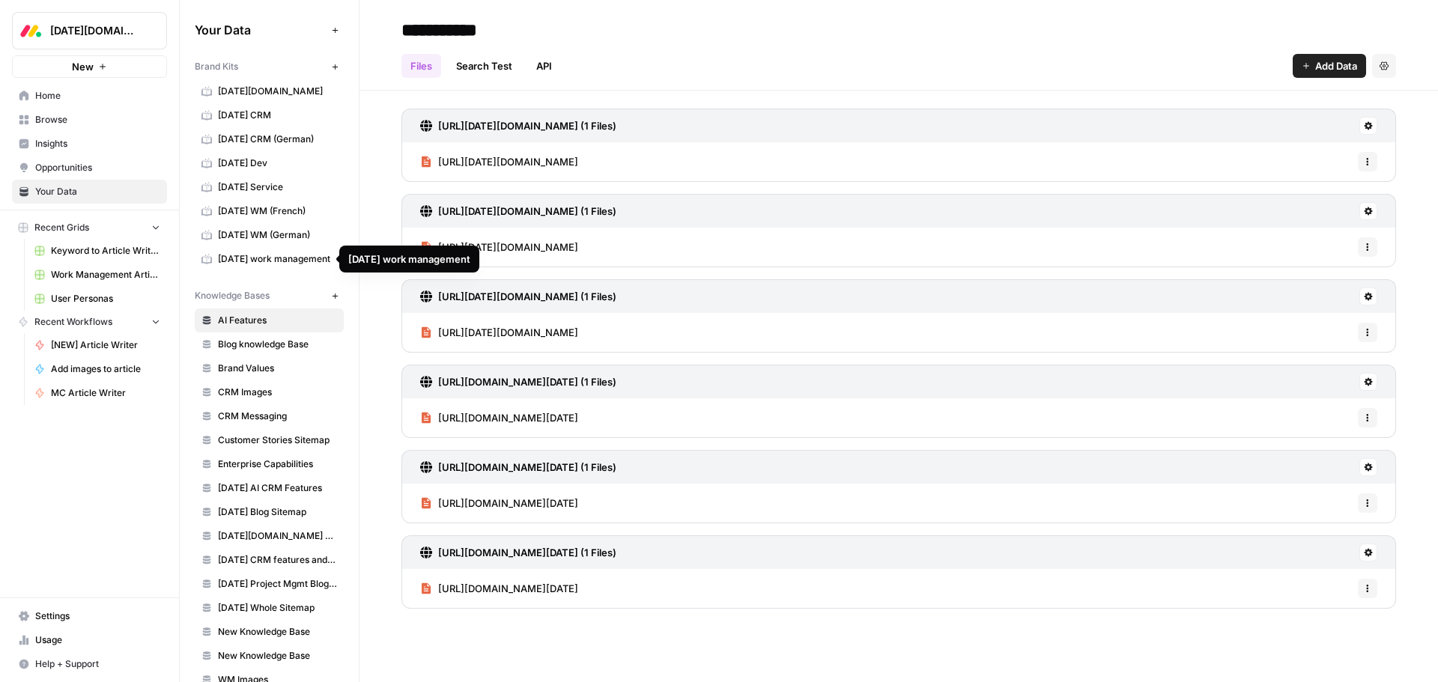
click at [253, 258] on span "[DATE] work management" at bounding box center [277, 258] width 119 height 13
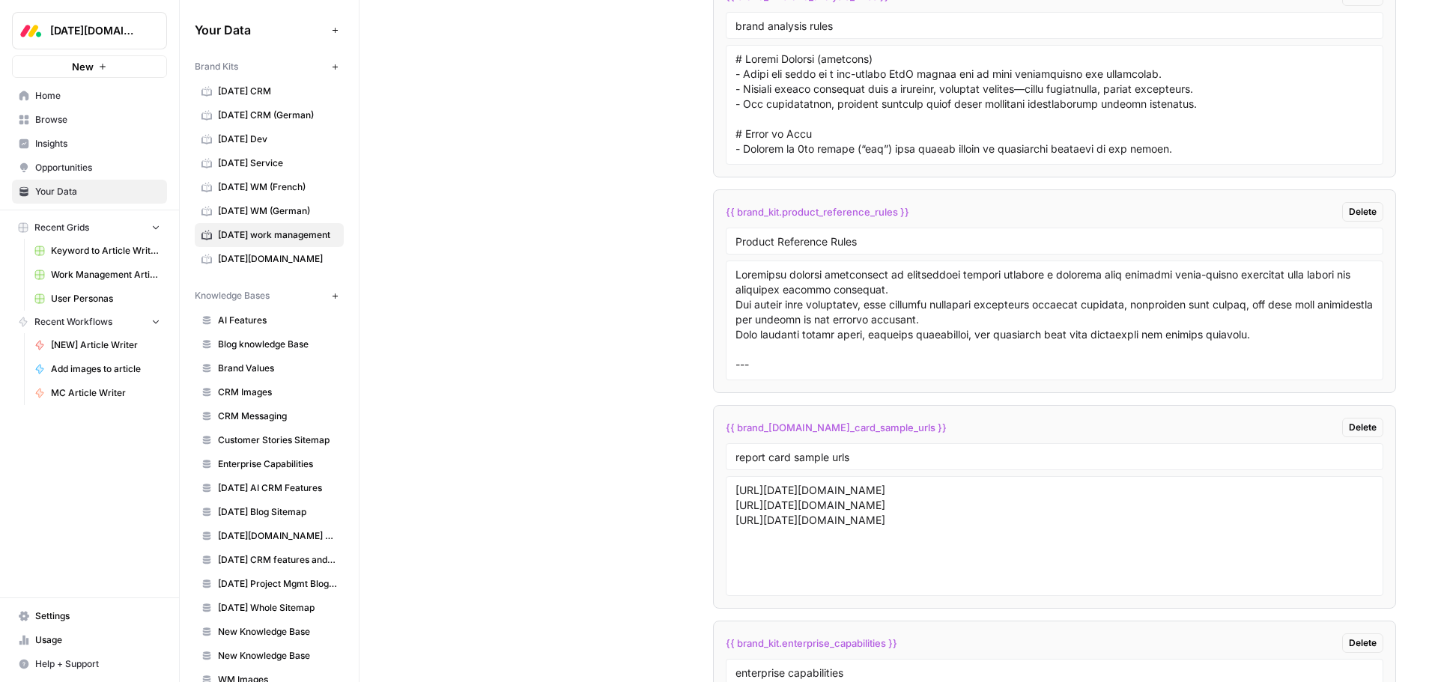
scroll to position [4270, 0]
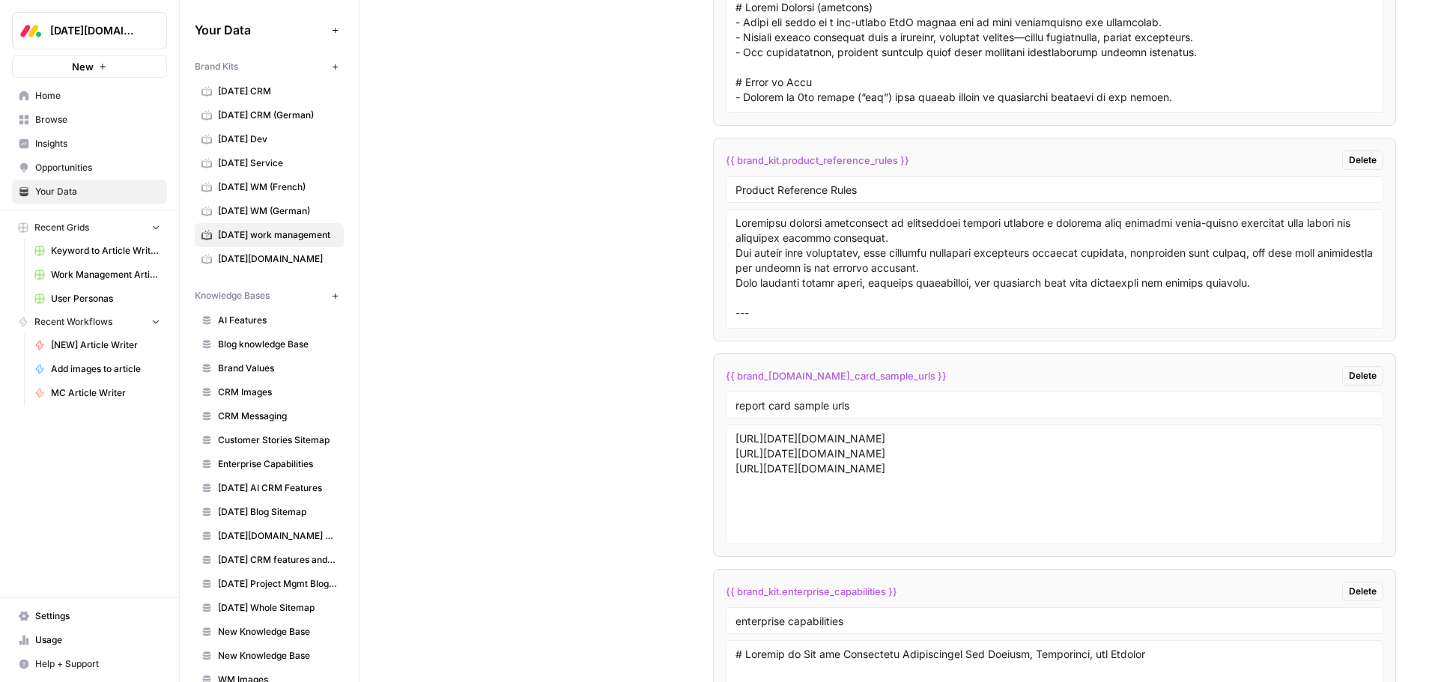
click at [235, 419] on span "CRM Messaging" at bounding box center [277, 416] width 119 height 13
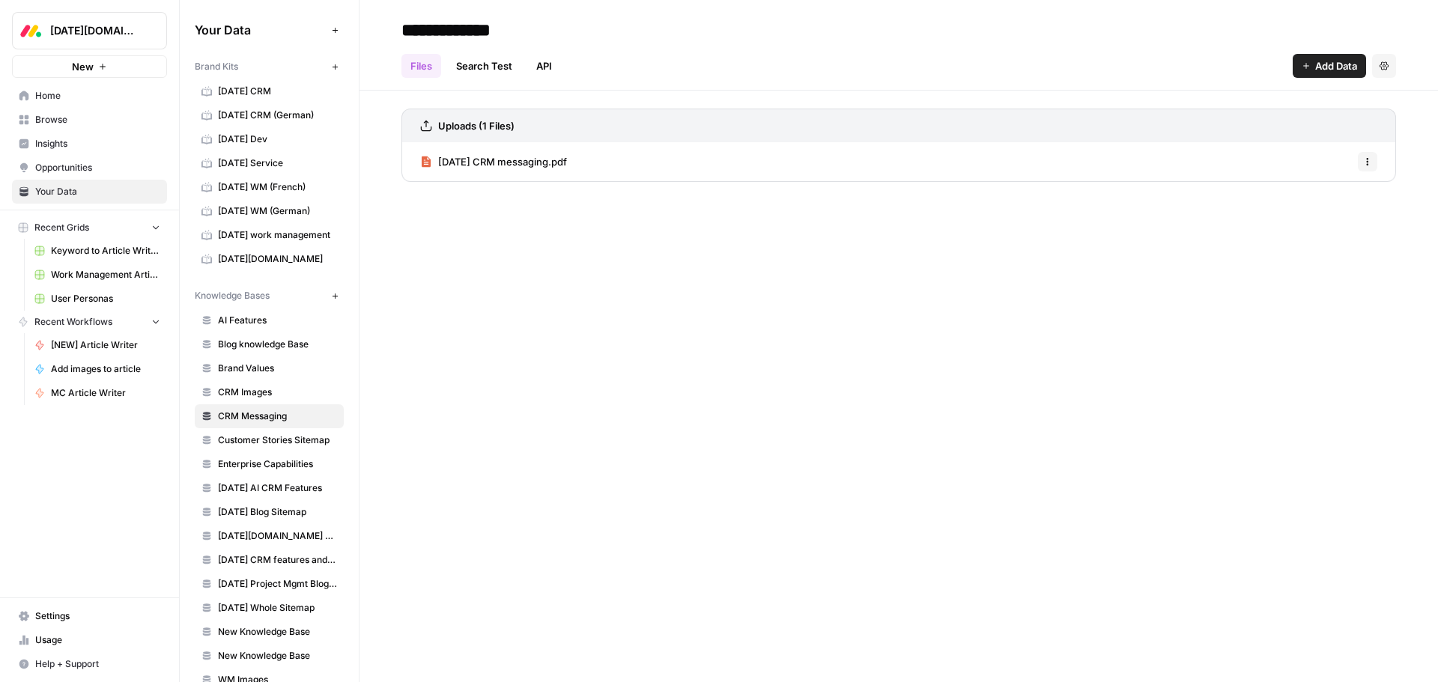
click at [262, 396] on span "CRM Images" at bounding box center [277, 392] width 119 height 13
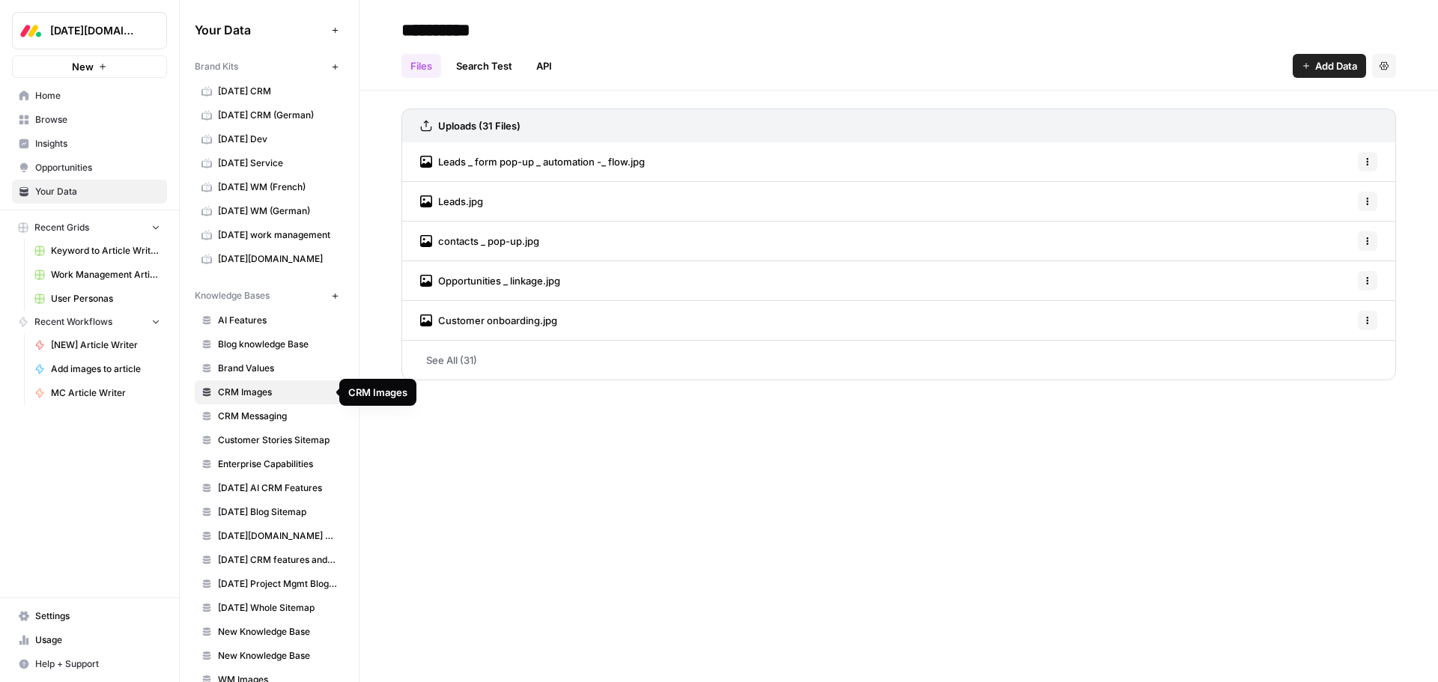
click at [610, 172] on link "Leads _ form pop-up _ automation -_ flow.jpg" at bounding box center [532, 161] width 225 height 39
